Goal: Information Seeking & Learning: Learn about a topic

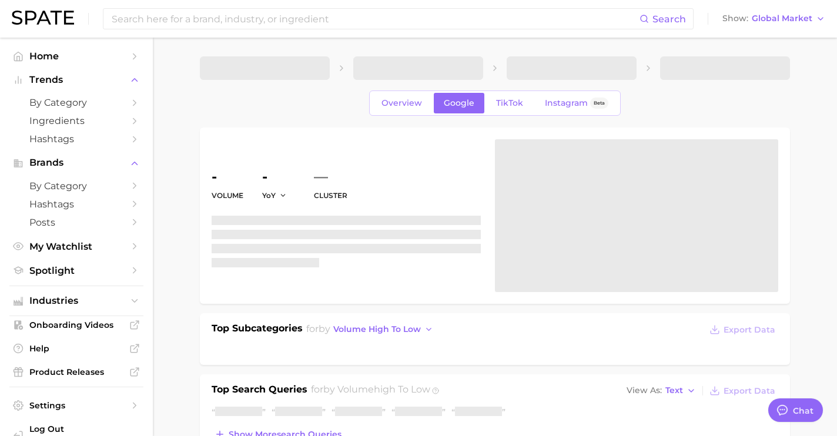
type textarea "x"
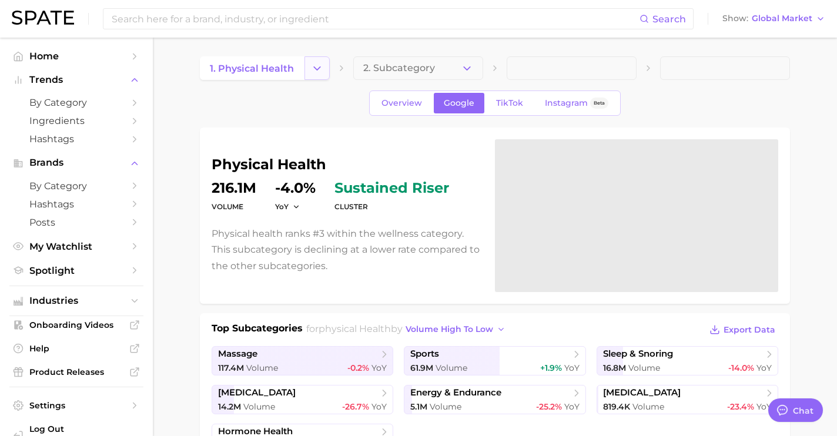
scroll to position [4419, 0]
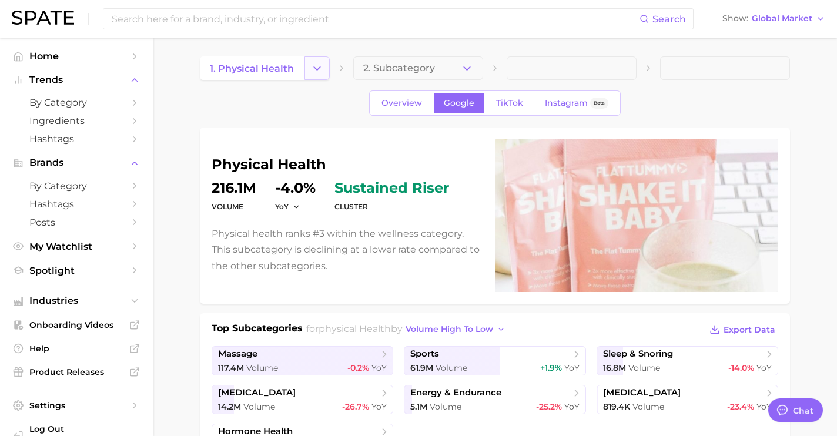
click at [321, 72] on icon "Change Category" at bounding box center [317, 68] width 12 height 12
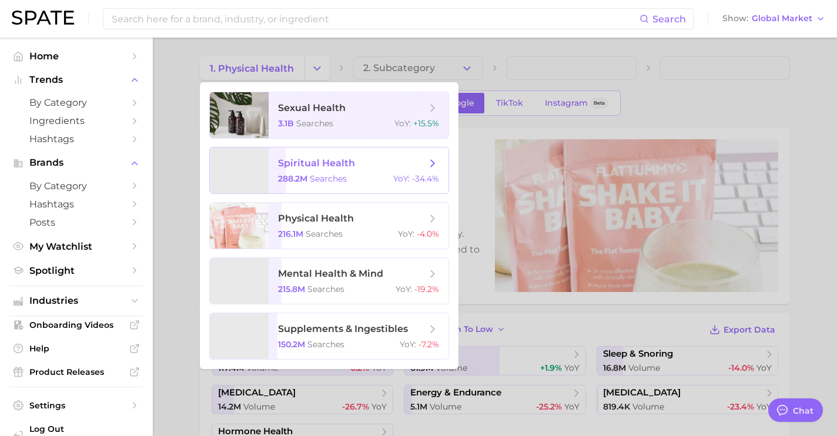
click at [335, 168] on span "spiritual health" at bounding box center [316, 163] width 77 height 11
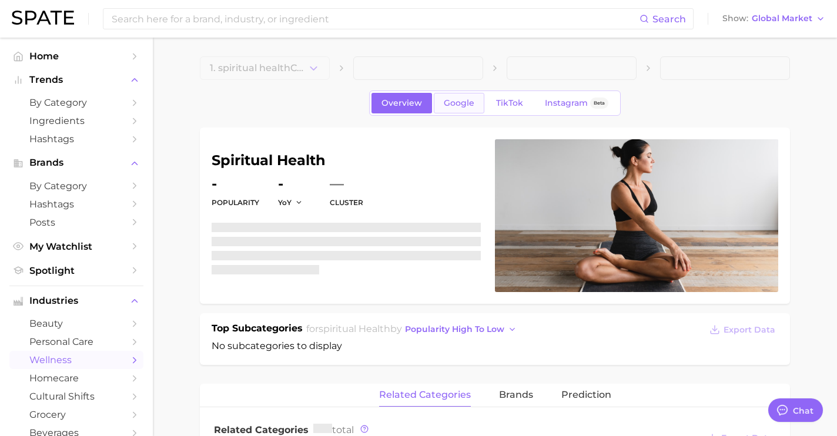
click at [454, 109] on link "Google" at bounding box center [459, 103] width 51 height 21
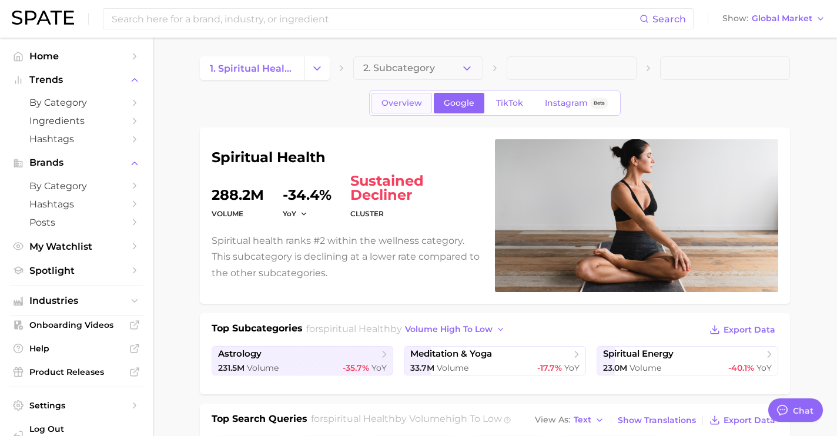
click at [409, 111] on link "Overview" at bounding box center [402, 103] width 61 height 21
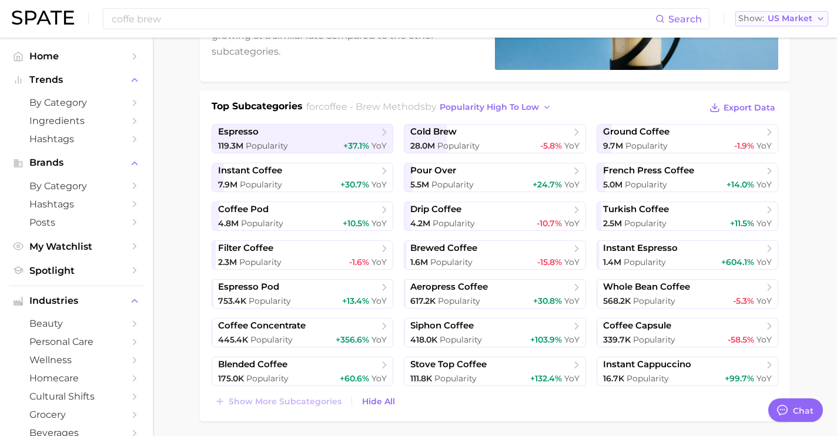
scroll to position [4419, 0]
